Goal: Task Accomplishment & Management: Use online tool/utility

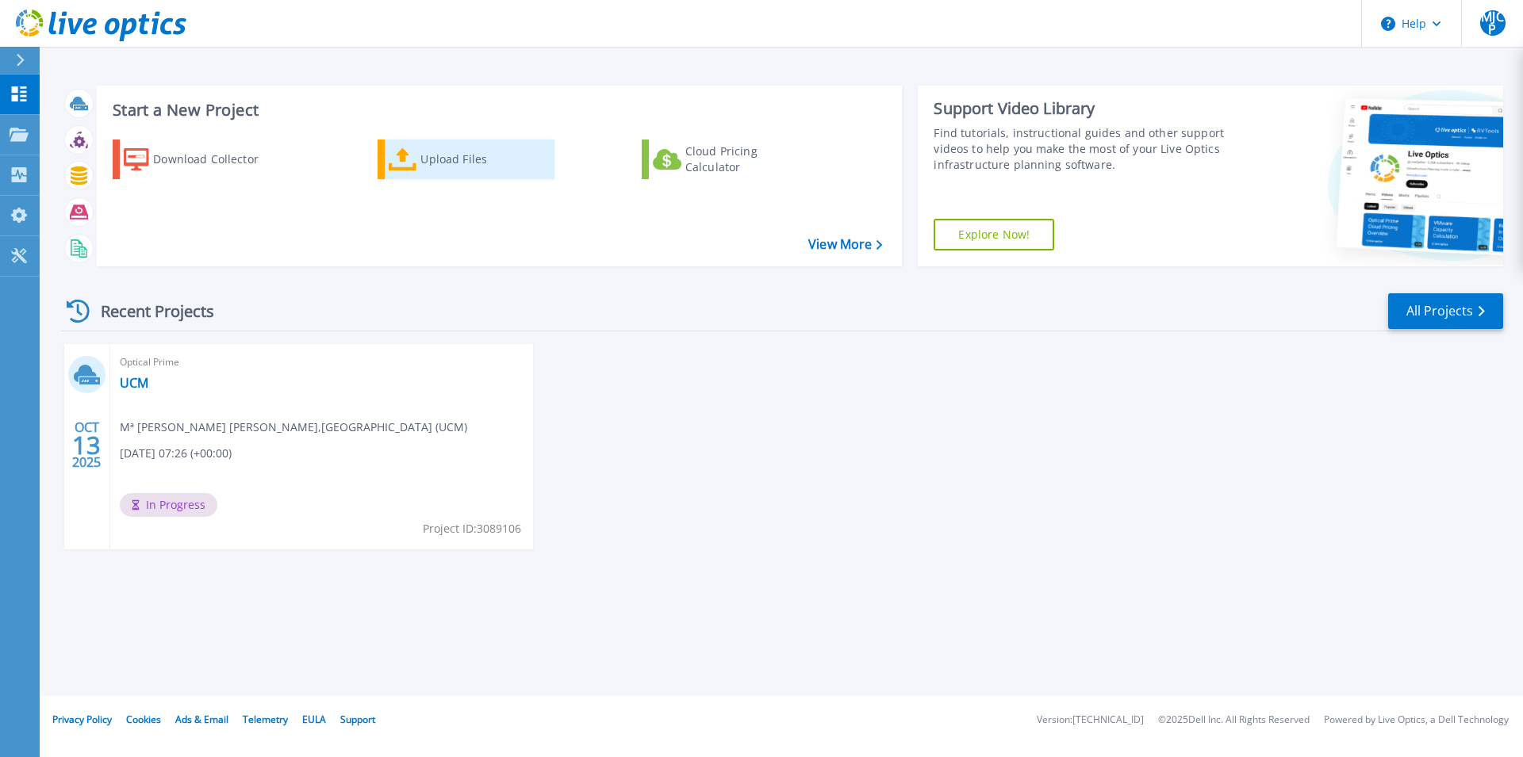
click at [427, 158] on div "Upload Files" at bounding box center [483, 160] width 127 height 32
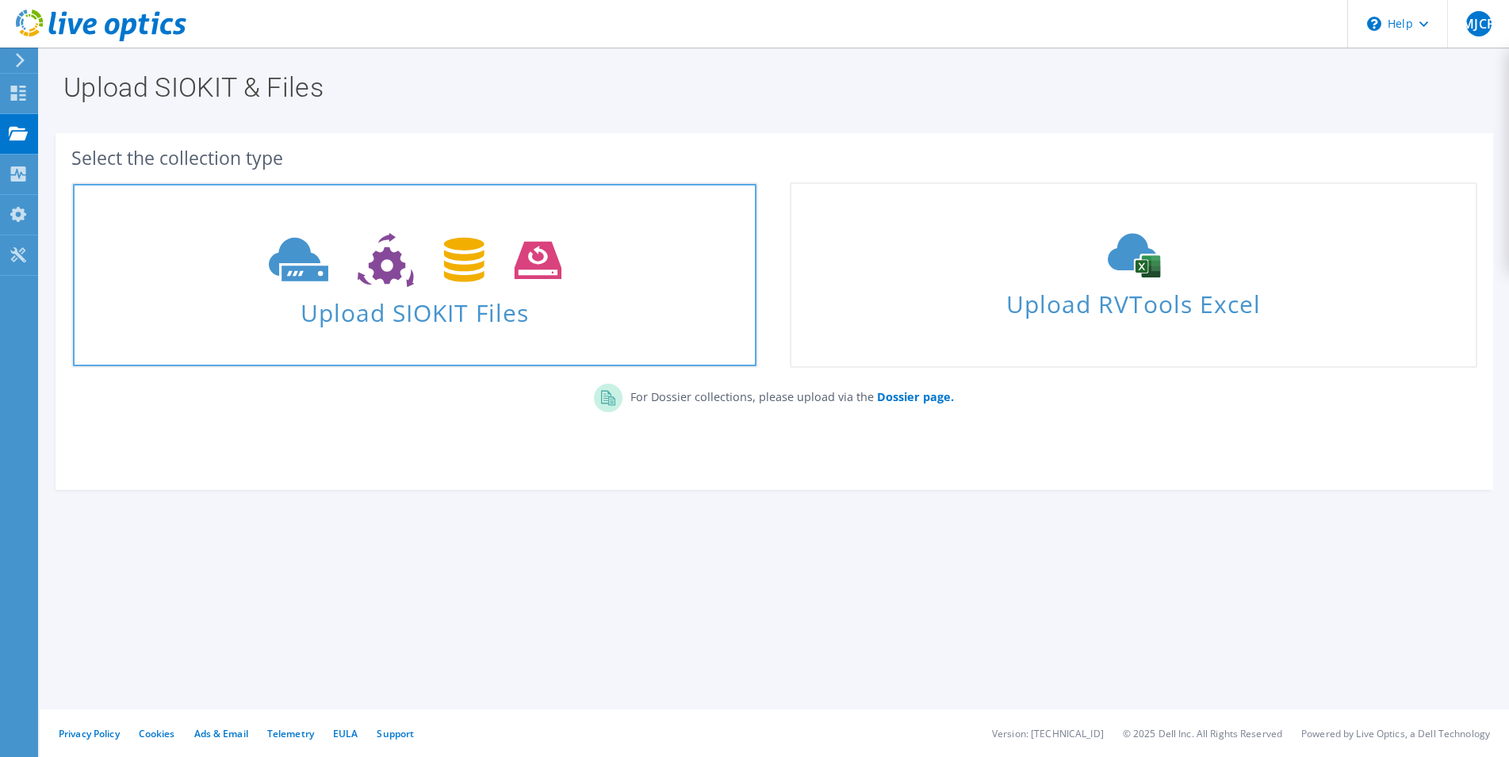
click at [476, 289] on span at bounding box center [415, 258] width 684 height 67
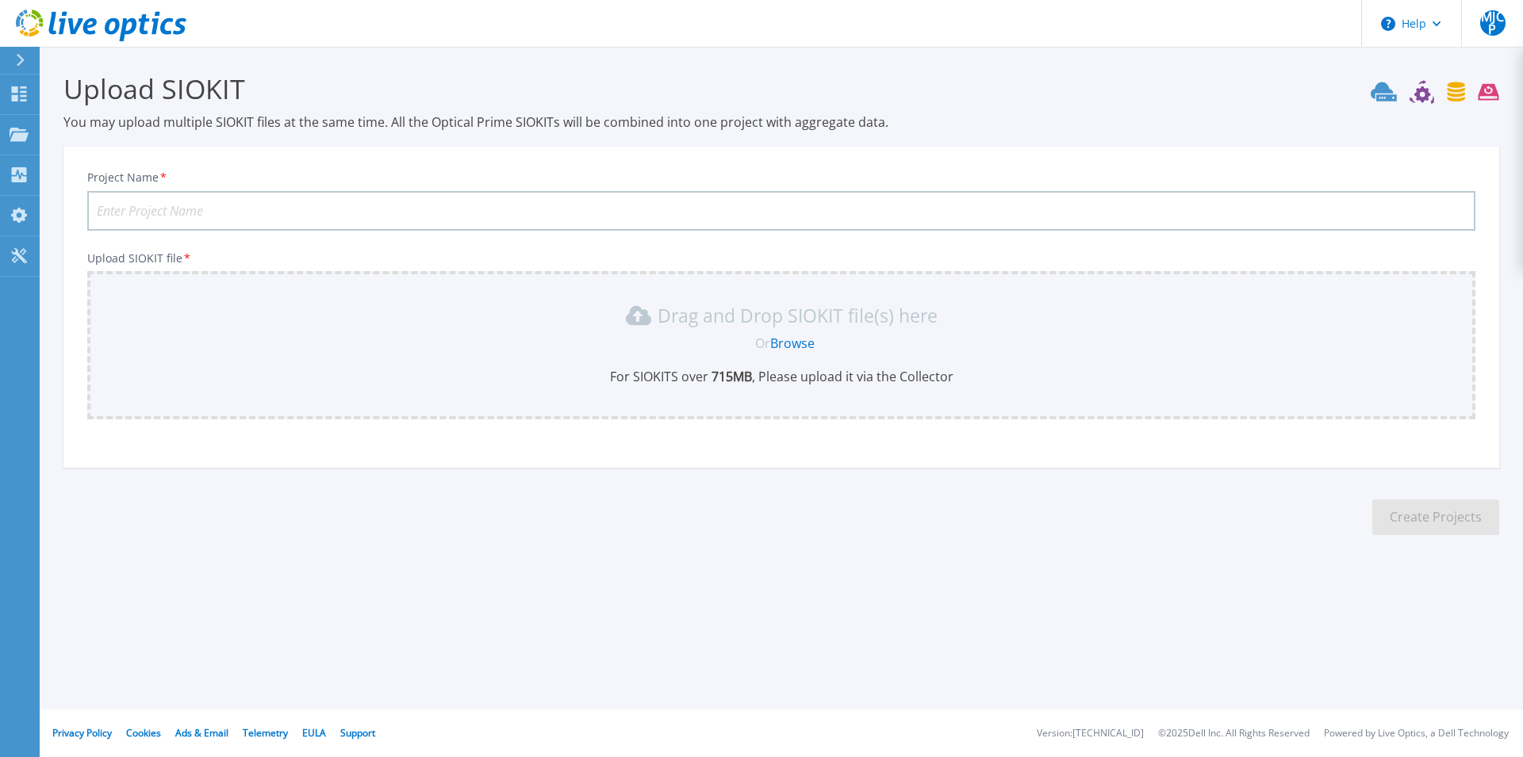
click at [172, 206] on input "Project Name *" at bounding box center [781, 211] width 1388 height 40
click at [794, 344] on link "Browse" at bounding box center [792, 343] width 44 height 17
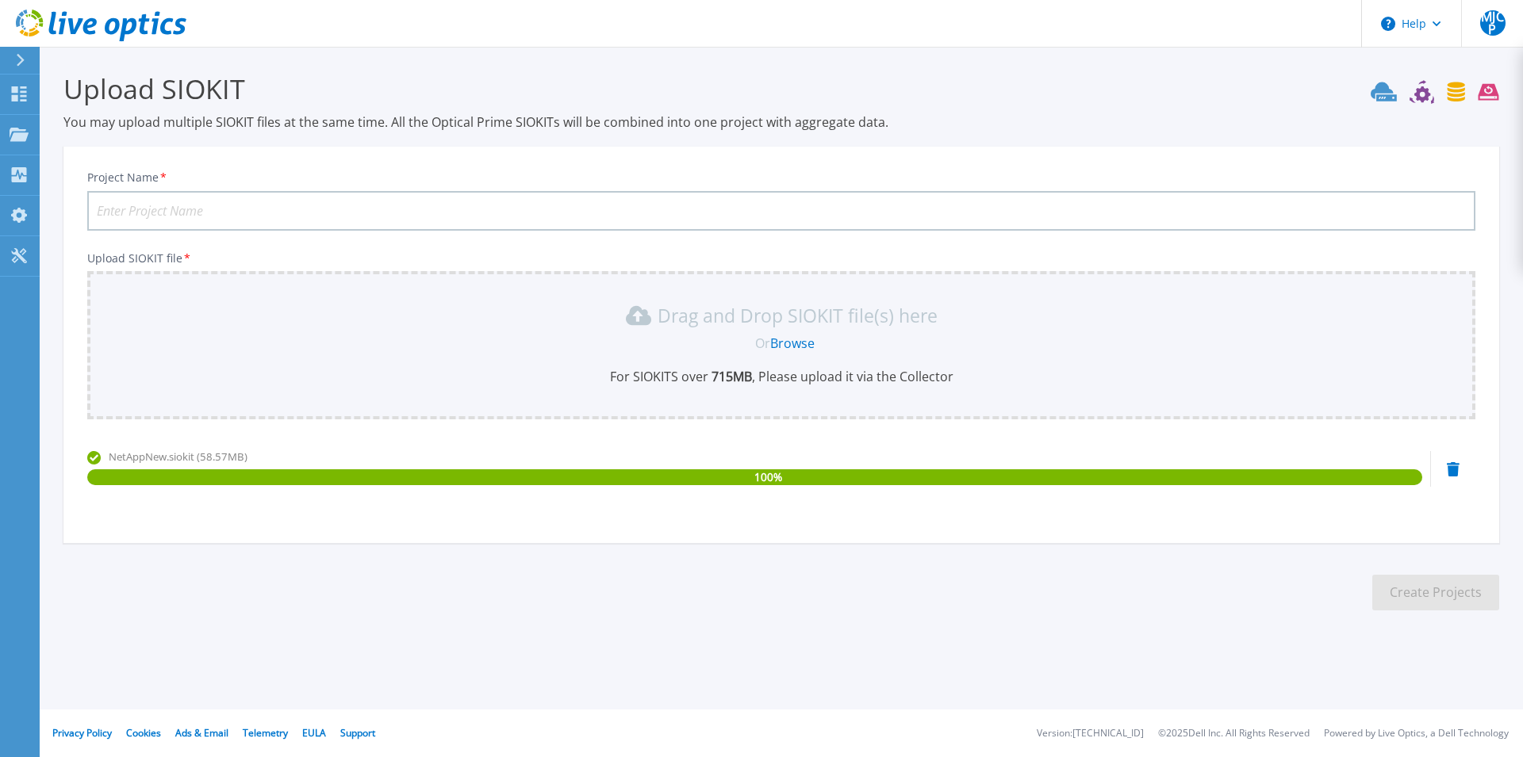
click at [788, 339] on link "Browse" at bounding box center [792, 343] width 44 height 17
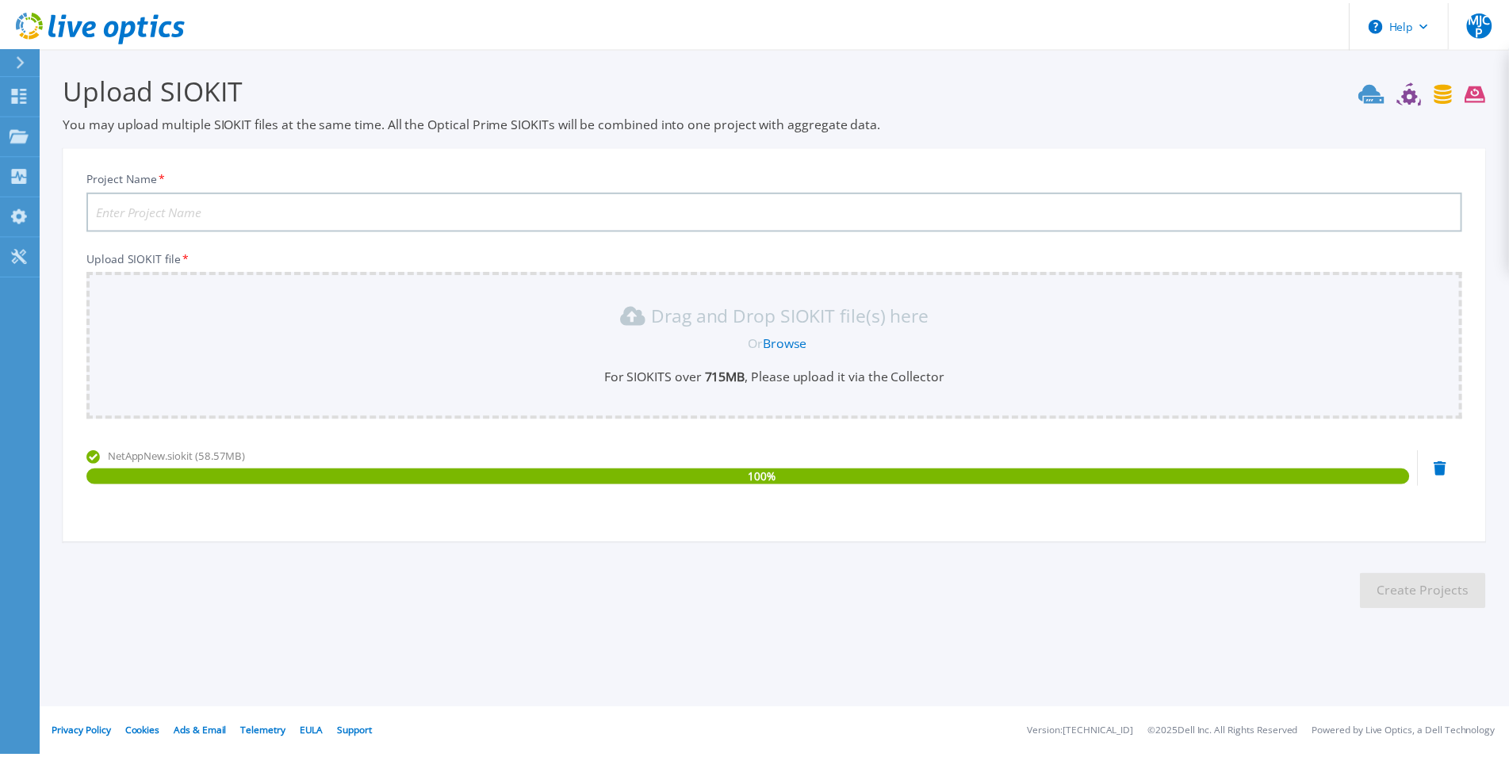
scroll to position [25, 0]
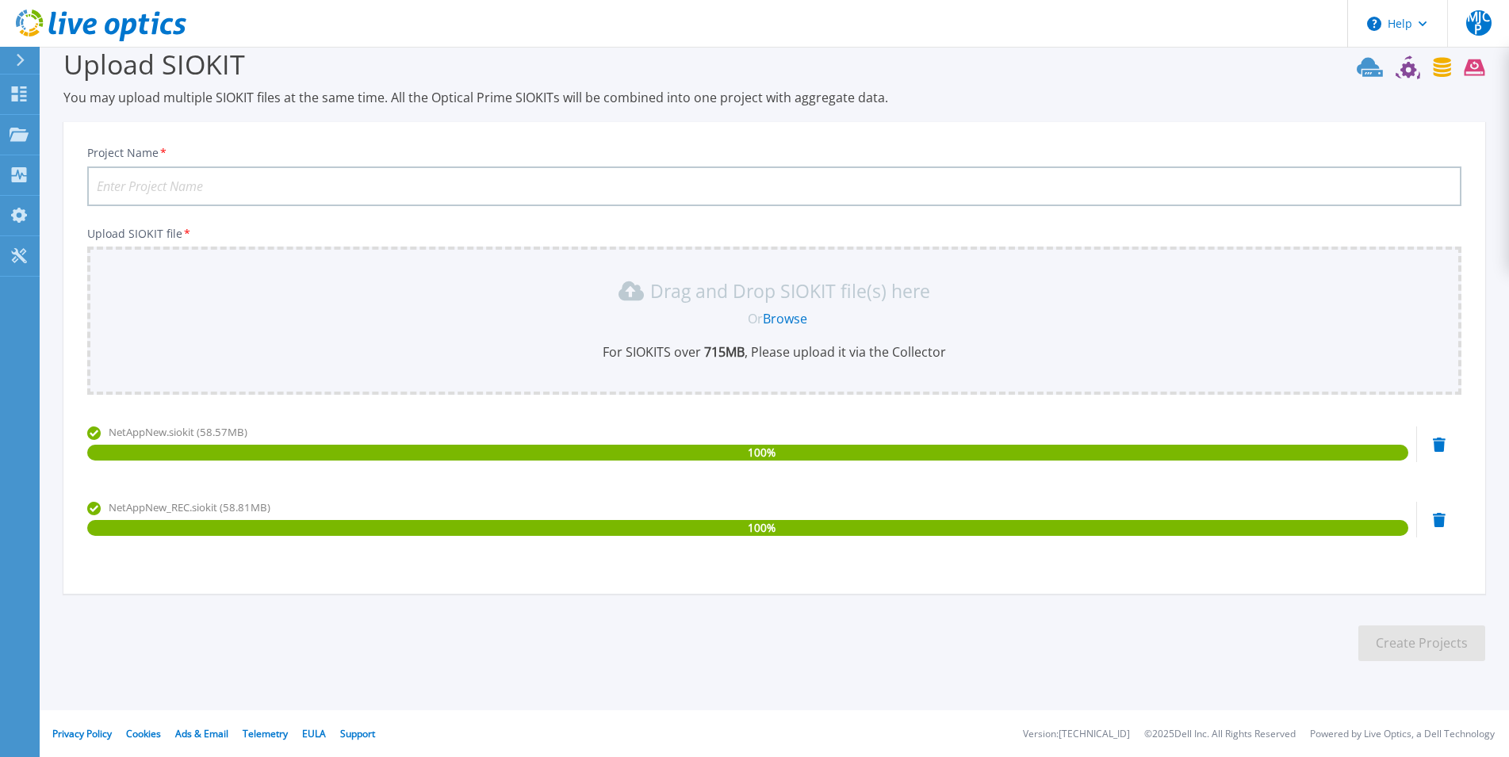
click at [1443, 447] on icon at bounding box center [1439, 445] width 13 height 14
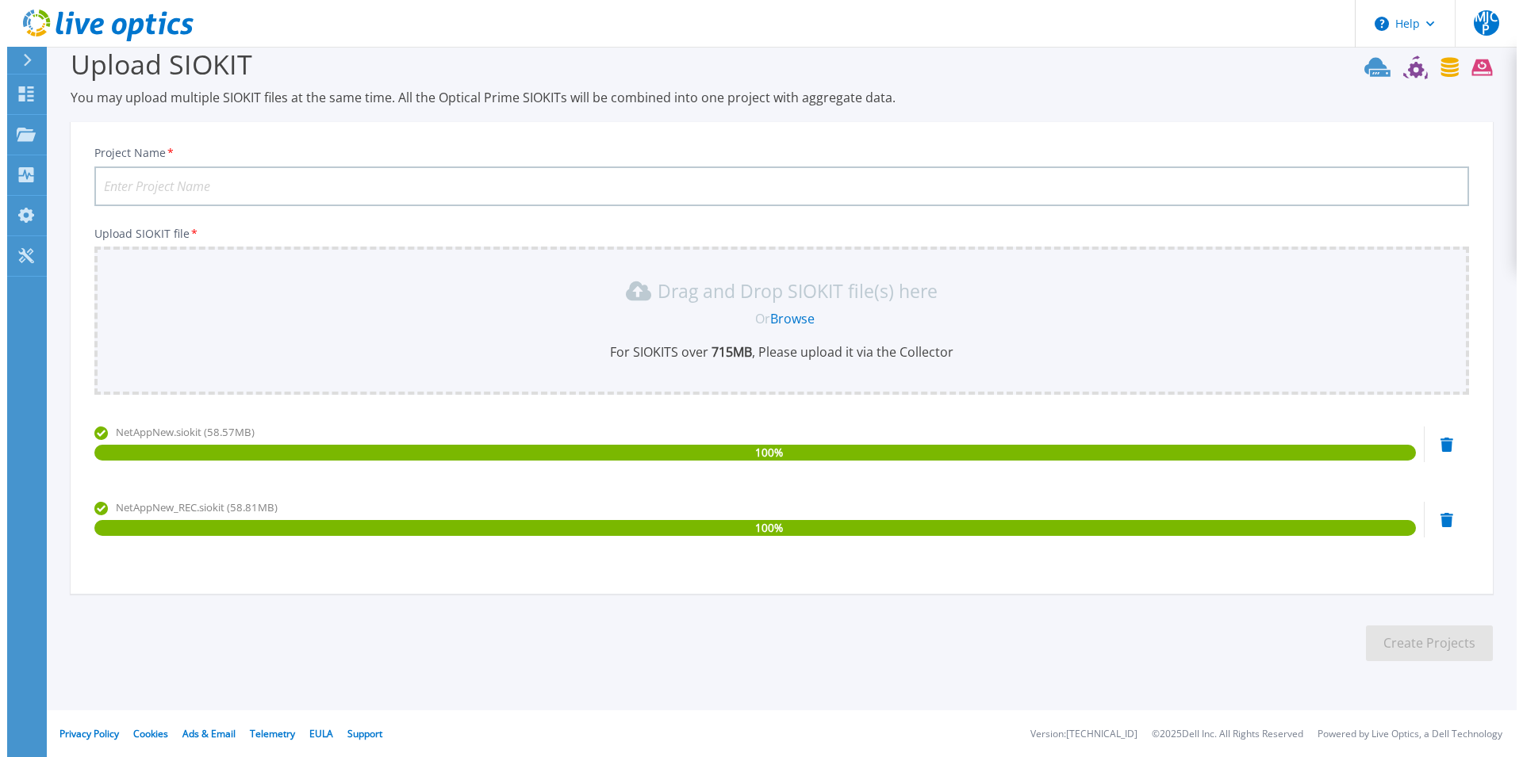
scroll to position [0, 0]
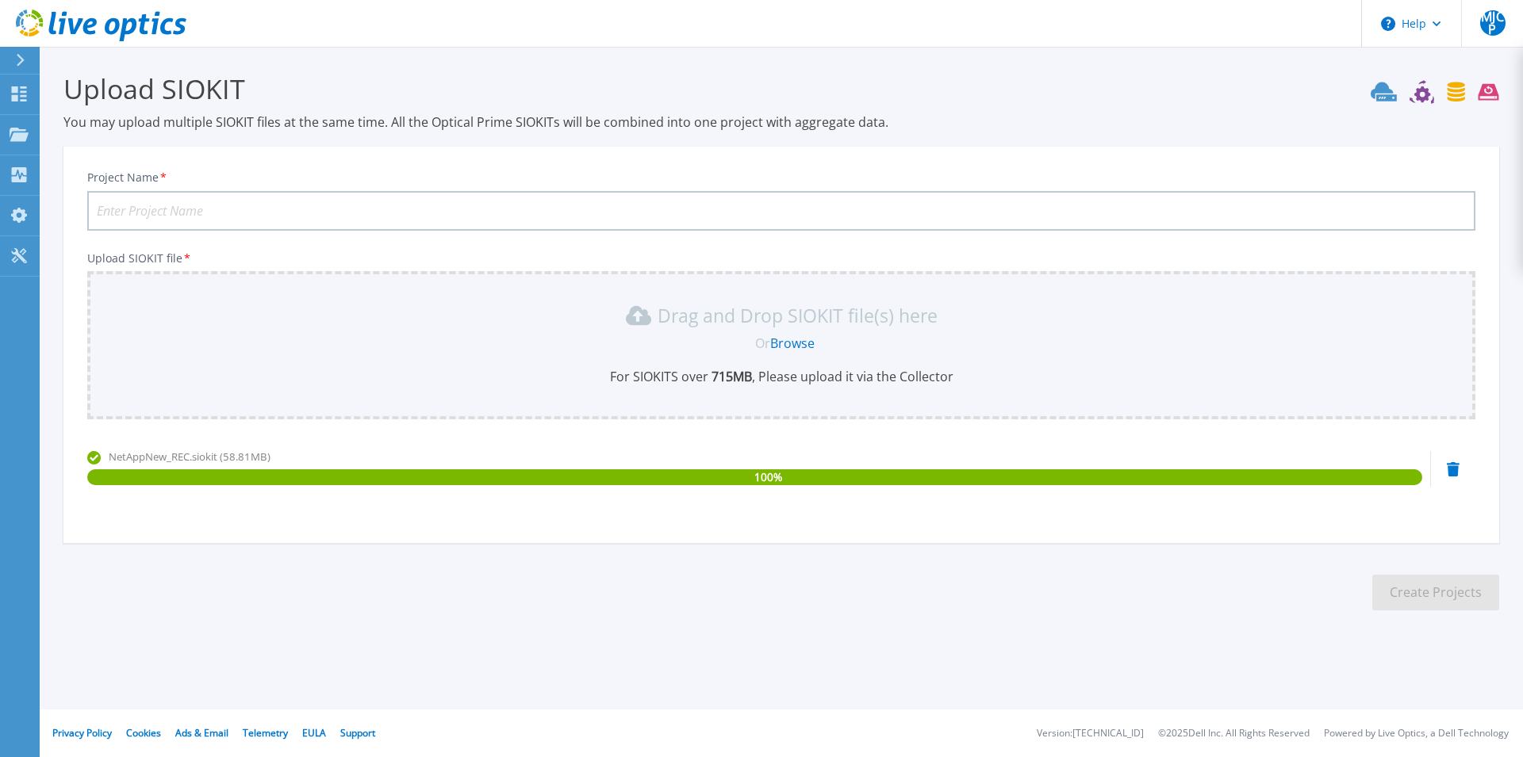
click at [791, 340] on link "Browse" at bounding box center [792, 343] width 44 height 17
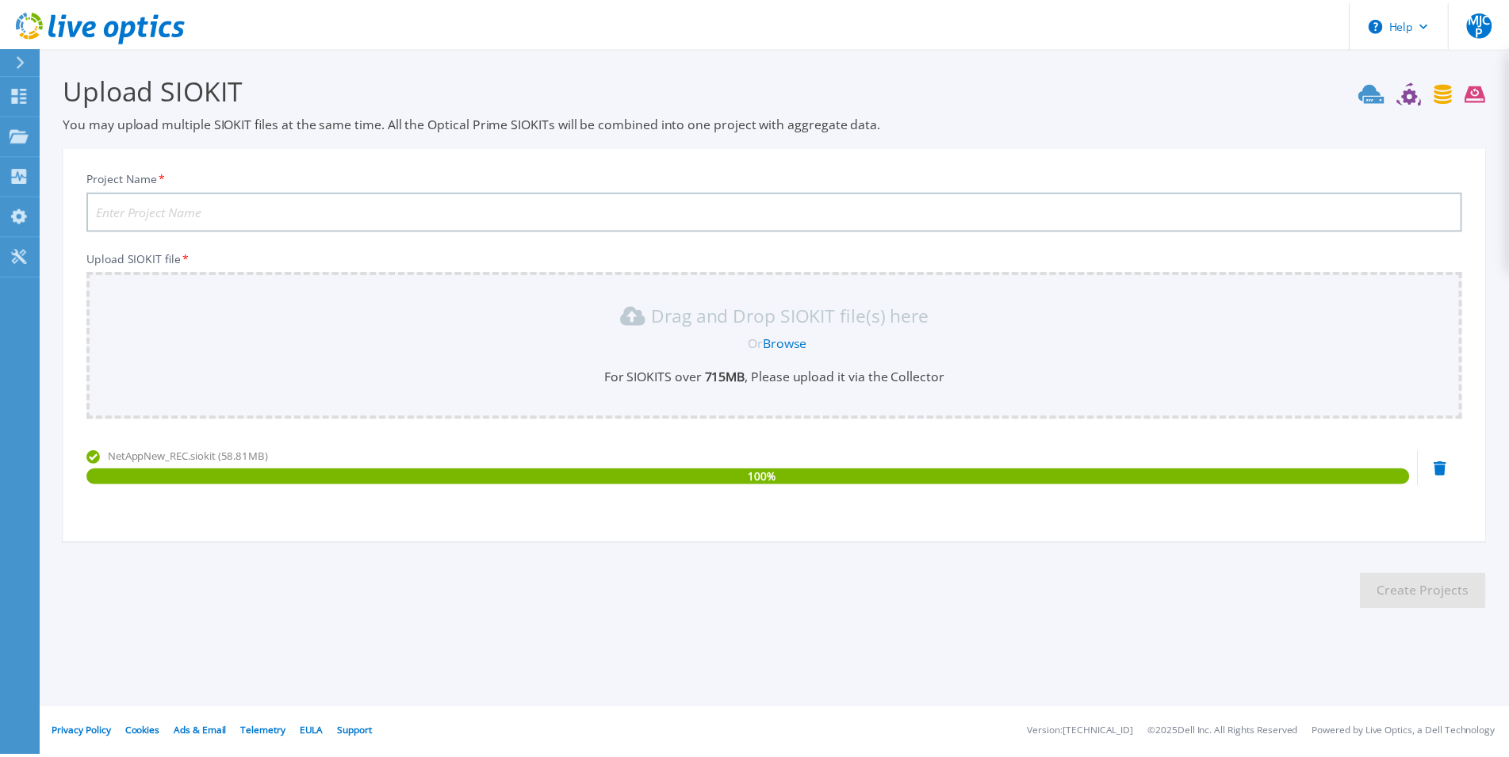
scroll to position [25, 0]
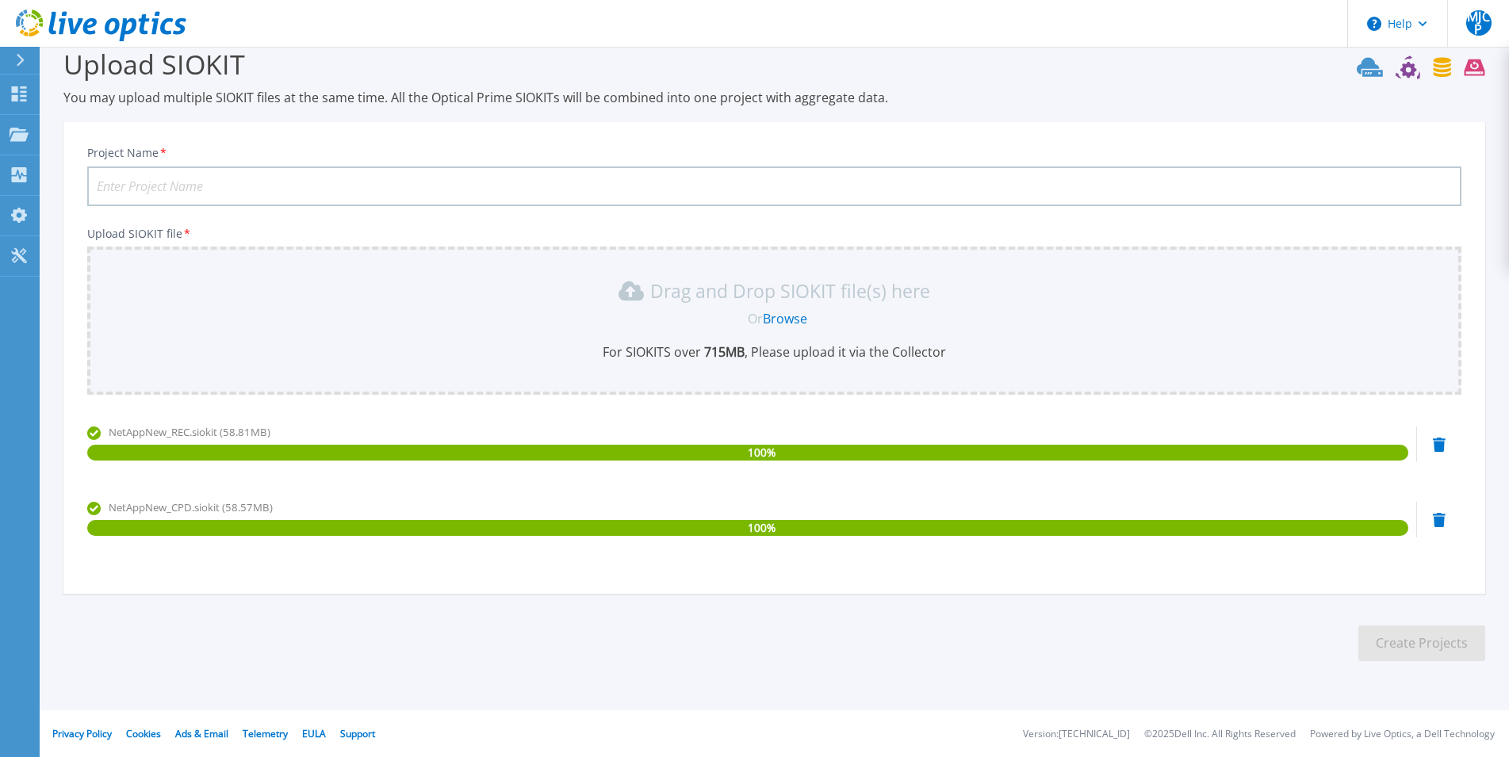
click at [240, 192] on input "Project Name *" at bounding box center [774, 187] width 1374 height 40
type input "UCM"
click at [1290, 661] on section "Upload SIOKIT You may upload multiple SIOKIT files at the same time. All the Op…" at bounding box center [775, 359] width 1470 height 675
click at [1418, 635] on button "Create Projects" at bounding box center [1422, 644] width 127 height 36
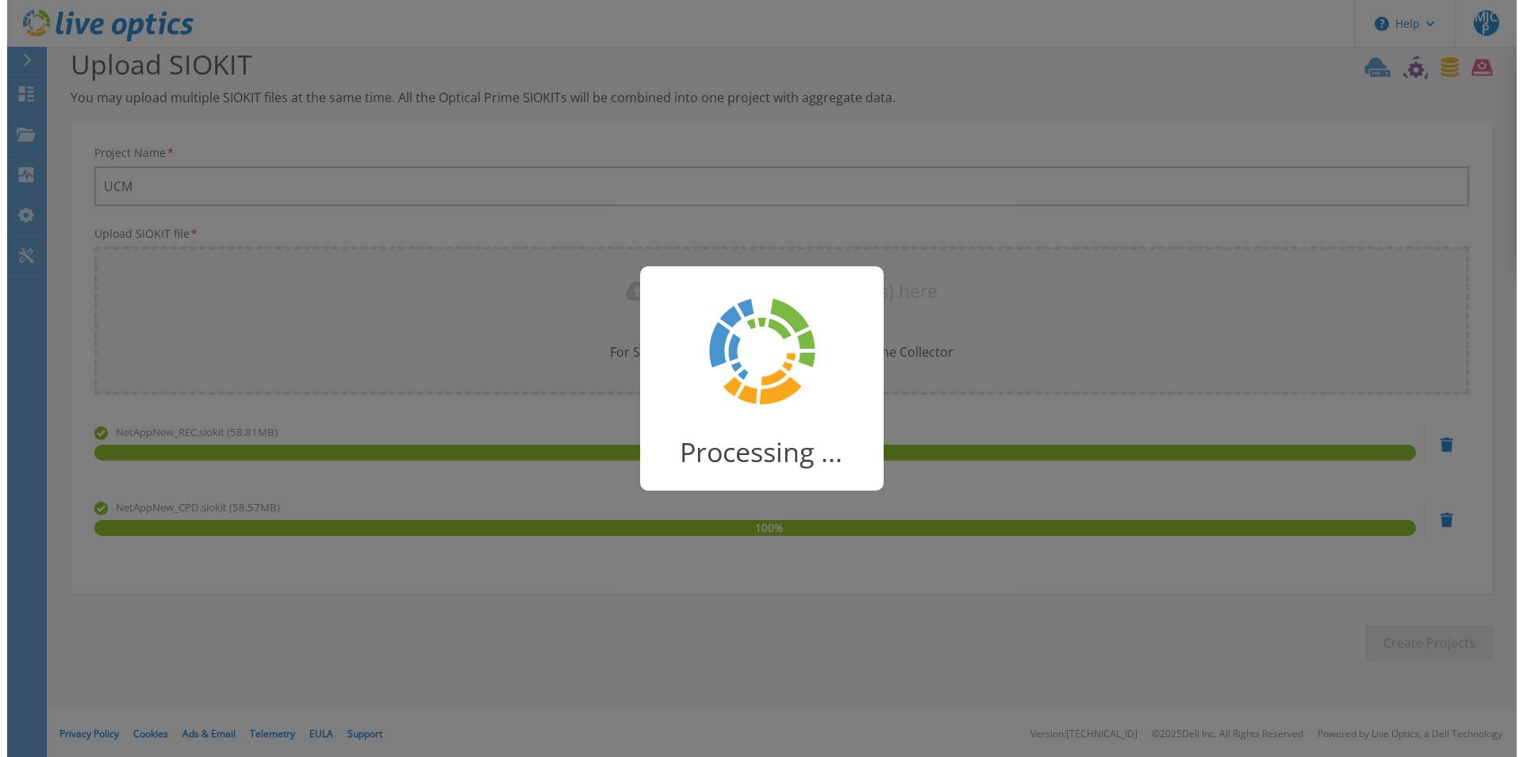
scroll to position [0, 0]
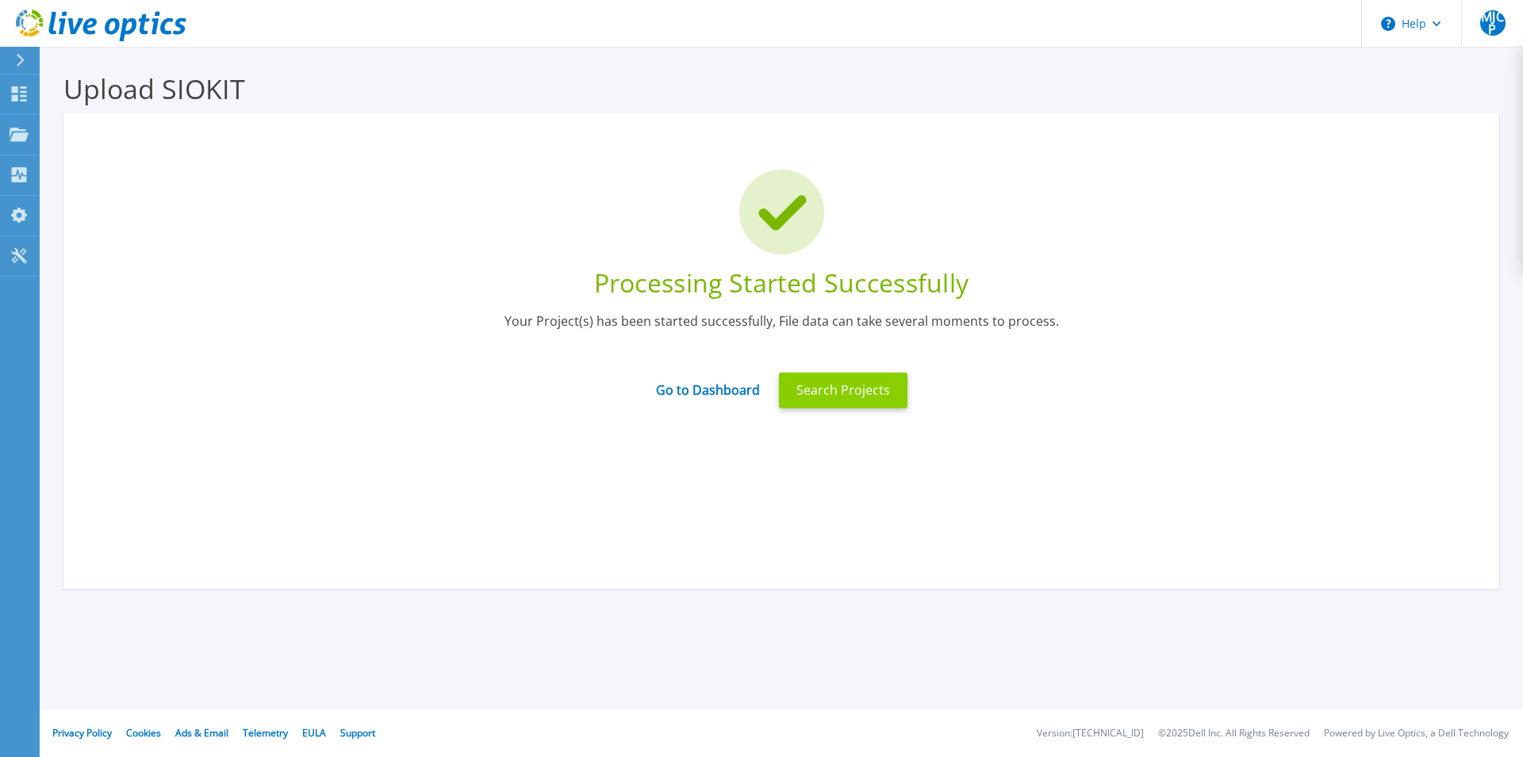
click at [852, 389] on button "Search Projects" at bounding box center [843, 391] width 128 height 36
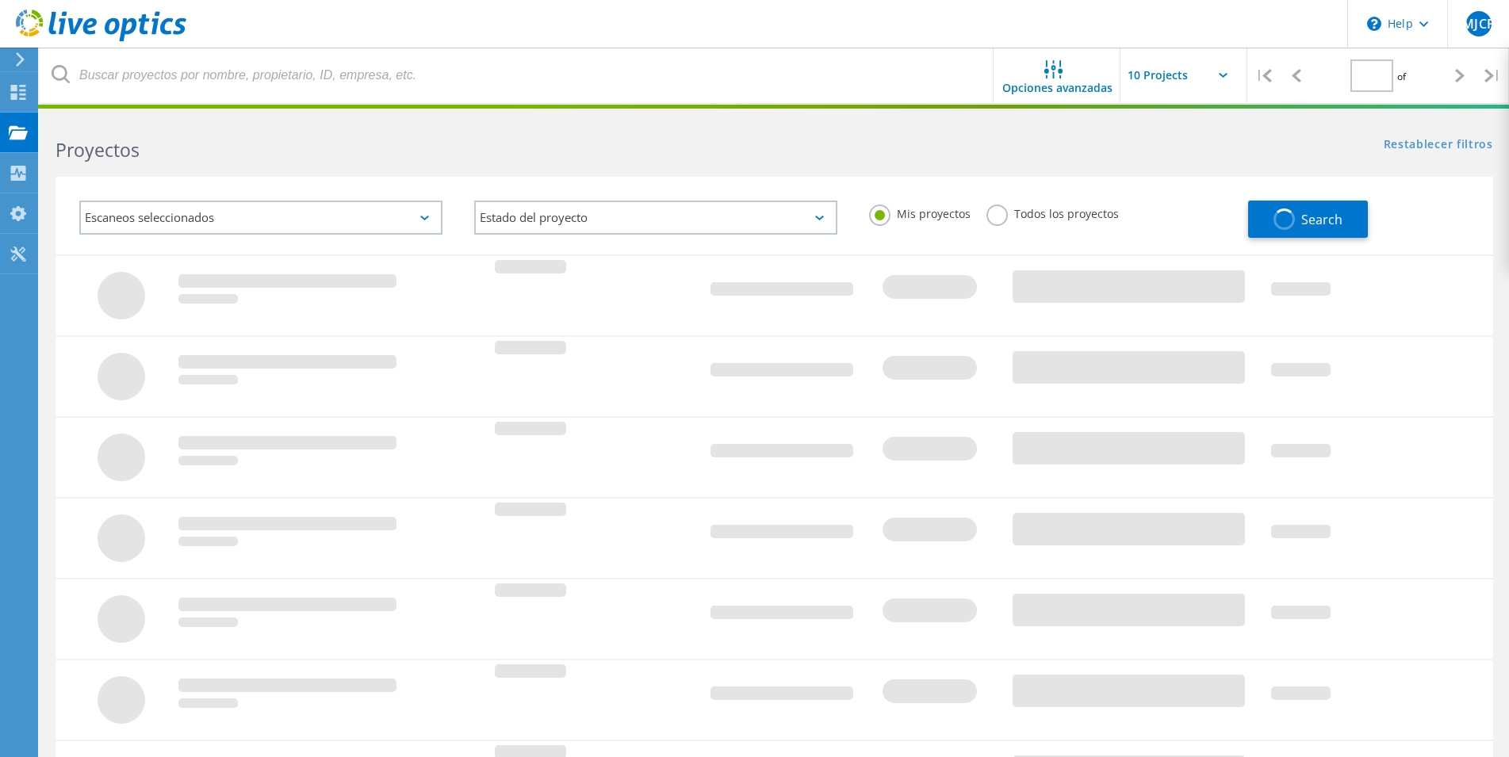
type input "1"
